Goal: Information Seeking & Learning: Learn about a topic

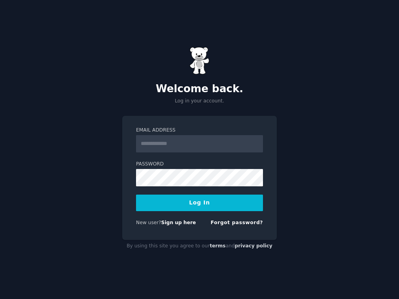
click at [168, 141] on input "Email Address" at bounding box center [199, 143] width 127 height 17
type input "**********"
click at [192, 203] on button "Log In" at bounding box center [199, 203] width 127 height 17
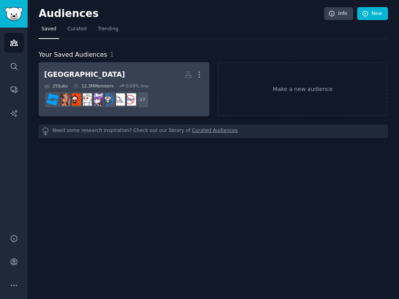
click at [153, 71] on h2 "[GEOGRAPHIC_DATA] More" at bounding box center [124, 75] width 160 height 14
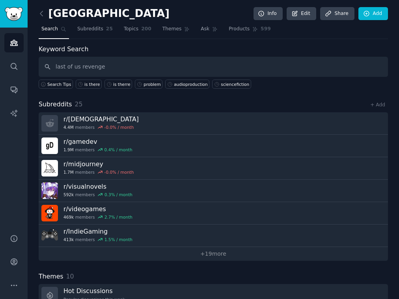
type input "last of us revenge"
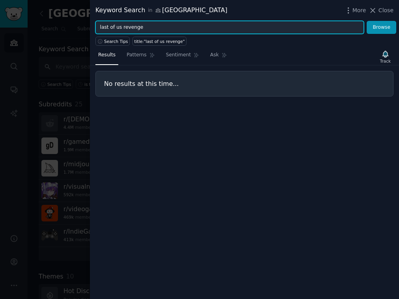
click at [131, 26] on input "last of us revenge" at bounding box center [229, 27] width 268 height 13
type input "last of us"
click at [366, 21] on button "Browse" at bounding box center [381, 27] width 30 height 13
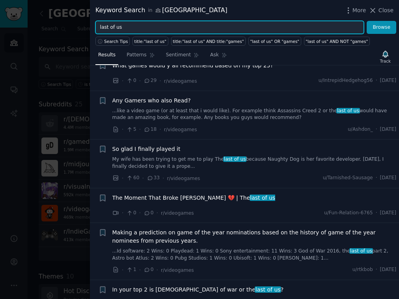
scroll to position [273, 0]
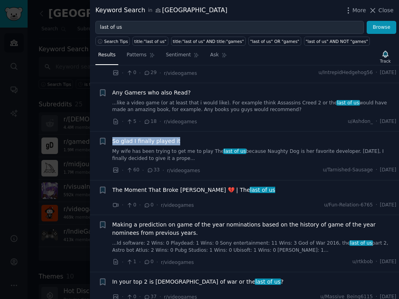
click at [152, 143] on span "So glad I finally played it" at bounding box center [146, 141] width 68 height 8
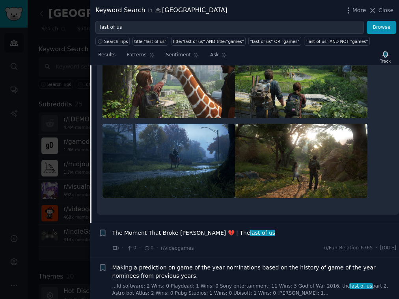
scroll to position [505, 0]
click at [150, 232] on span "The Moment That Broke [PERSON_NAME] 💔 | The last of us" at bounding box center [193, 233] width 163 height 8
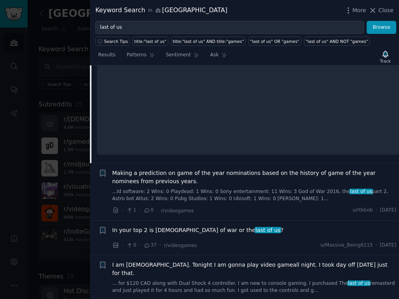
scroll to position [468, 0]
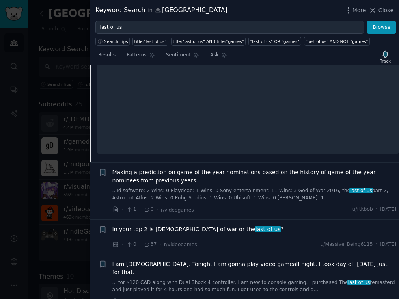
click at [232, 172] on span "Making a prediction on game of the year nominations based on the history of gam…" at bounding box center [254, 176] width 284 height 17
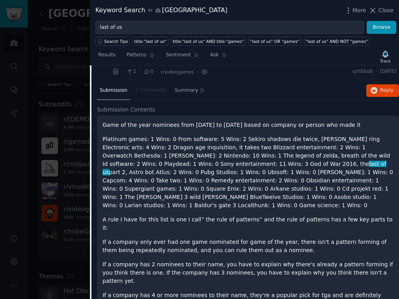
scroll to position [464, 0]
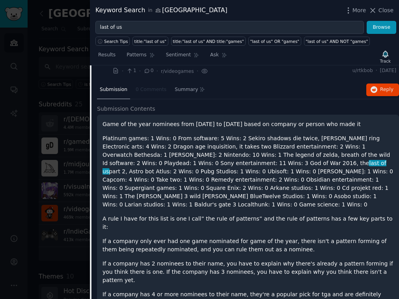
click at [215, 156] on p "Platinum games: 1 Wins: 0 From software: 5 Wins: 2 Sekiro shadows die twice, [P…" at bounding box center [247, 171] width 291 height 74
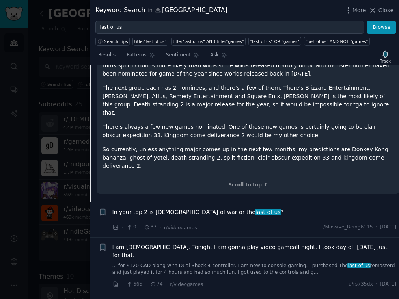
scroll to position [788, 0]
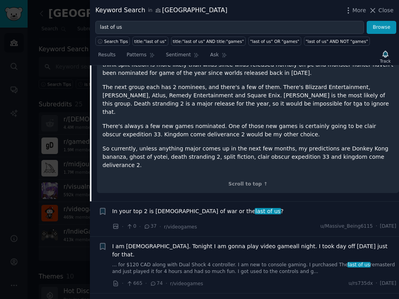
click at [192, 207] on span "In your top 2 is [DEMOGRAPHIC_DATA] of war or the last of us ?" at bounding box center [197, 211] width 171 height 8
